Goal: Book appointment/travel/reservation

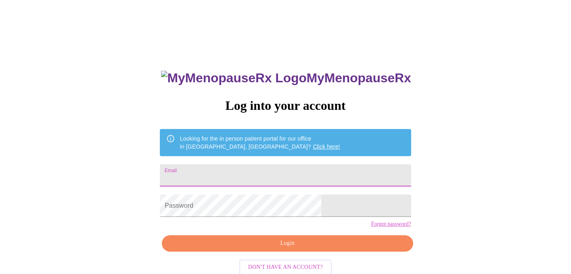
click at [325, 172] on input "Email" at bounding box center [285, 175] width 251 height 22
type input "[EMAIL_ADDRESS][DOMAIN_NAME]"
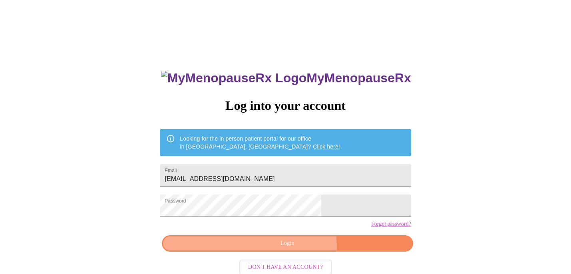
click at [293, 248] on span "Login" at bounding box center [287, 243] width 232 height 10
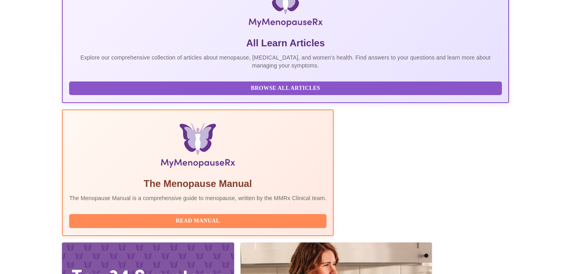
scroll to position [163, 0]
